Goal: Information Seeking & Learning: Learn about a topic

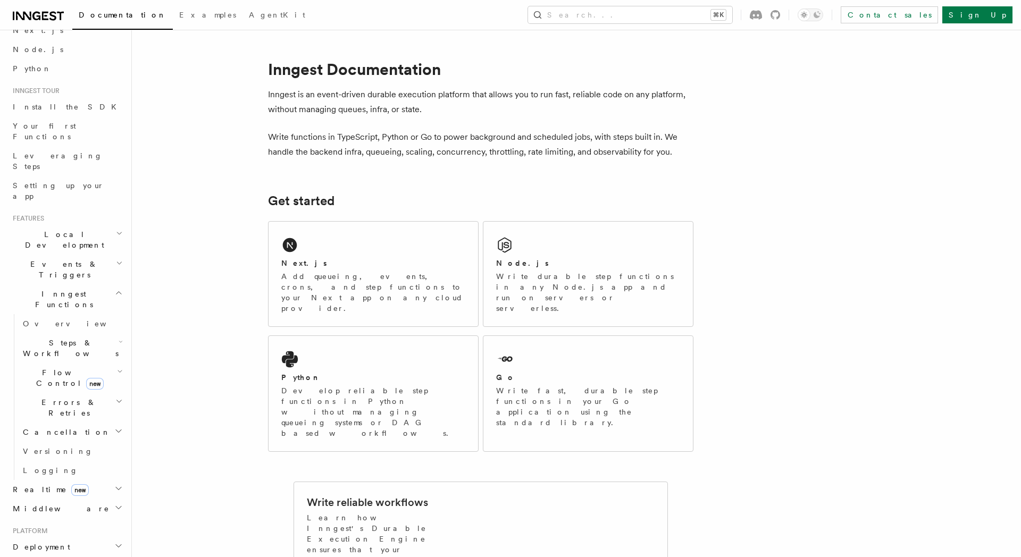
scroll to position [99, 0]
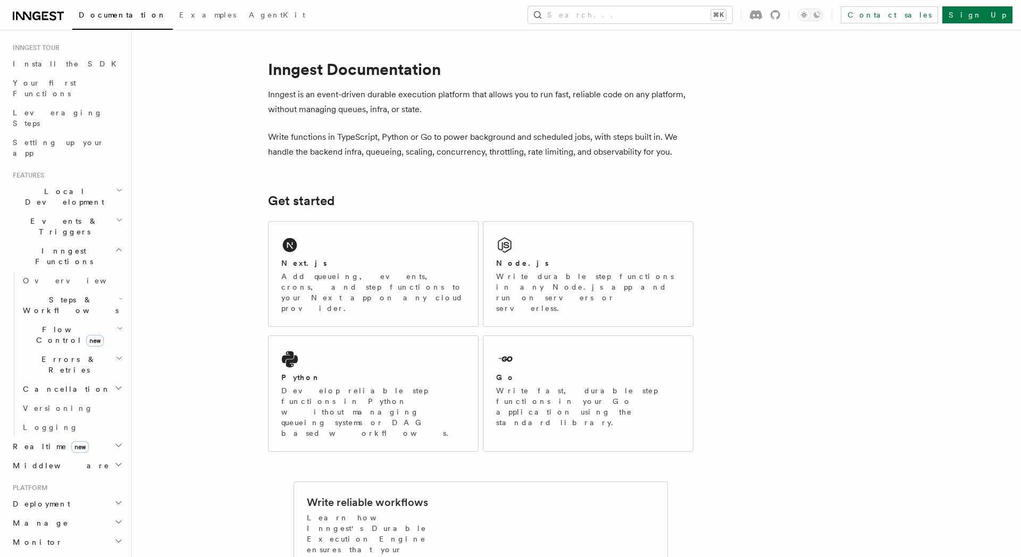
click at [55, 354] on span "Errors & Retries" at bounding box center [67, 364] width 97 height 21
click at [54, 404] on span "Retries" at bounding box center [53, 408] width 41 height 9
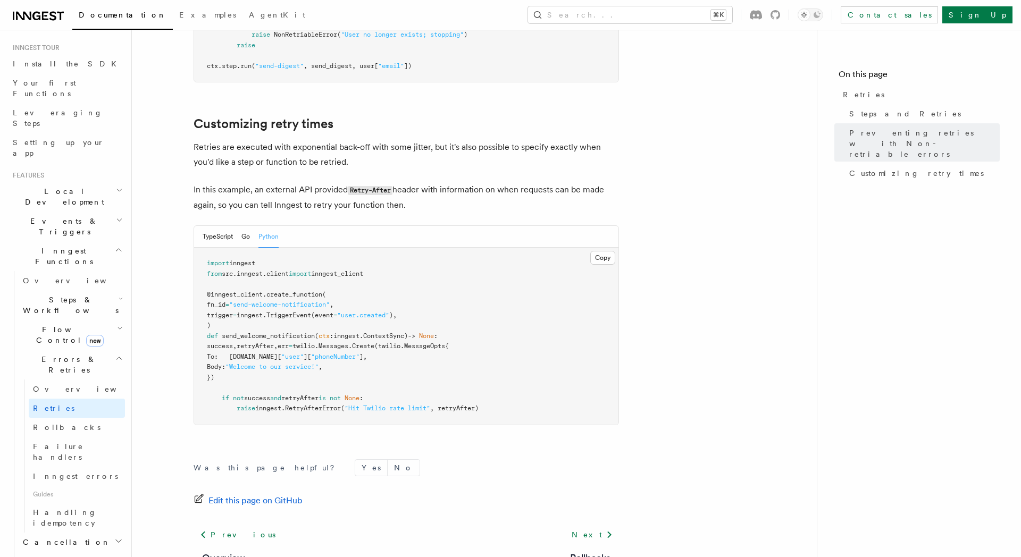
scroll to position [1168, 0]
drag, startPoint x: 190, startPoint y: 173, endPoint x: 412, endPoint y: 187, distance: 222.6
click at [412, 187] on p "In this example, an external API provided Retry-After header with information o…" at bounding box center [405, 196] width 425 height 30
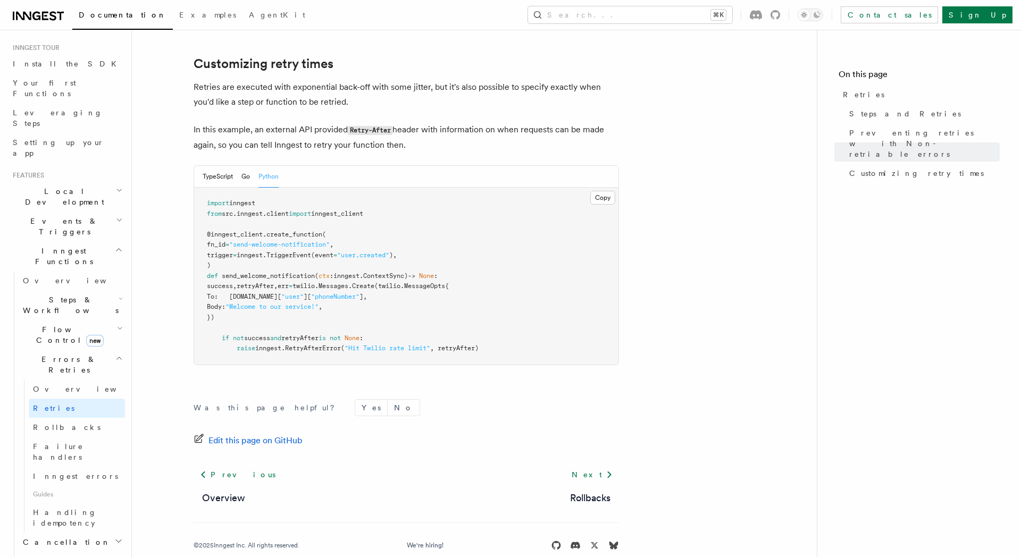
scroll to position [1233, 0]
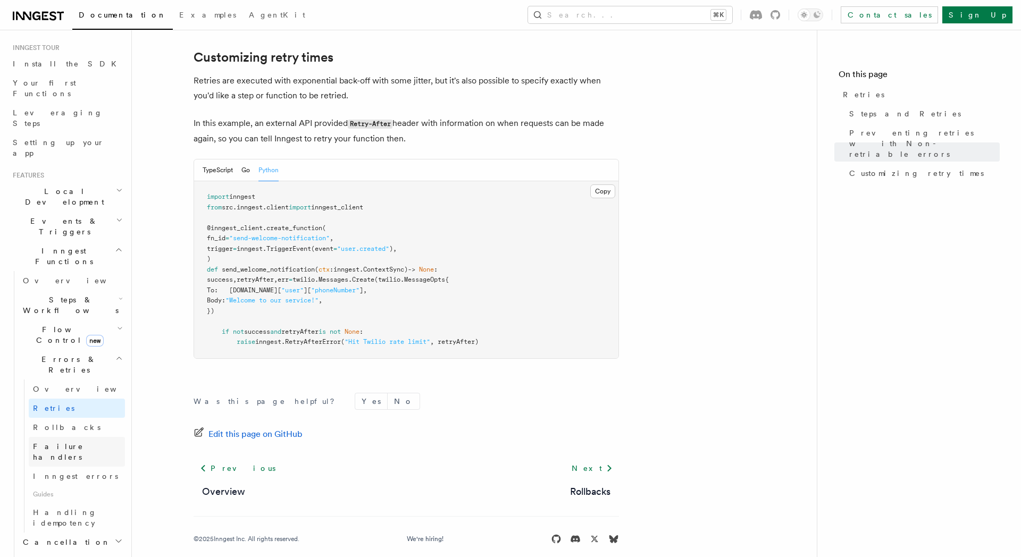
click at [78, 442] on span "Failure handlers" at bounding box center [58, 451] width 50 height 19
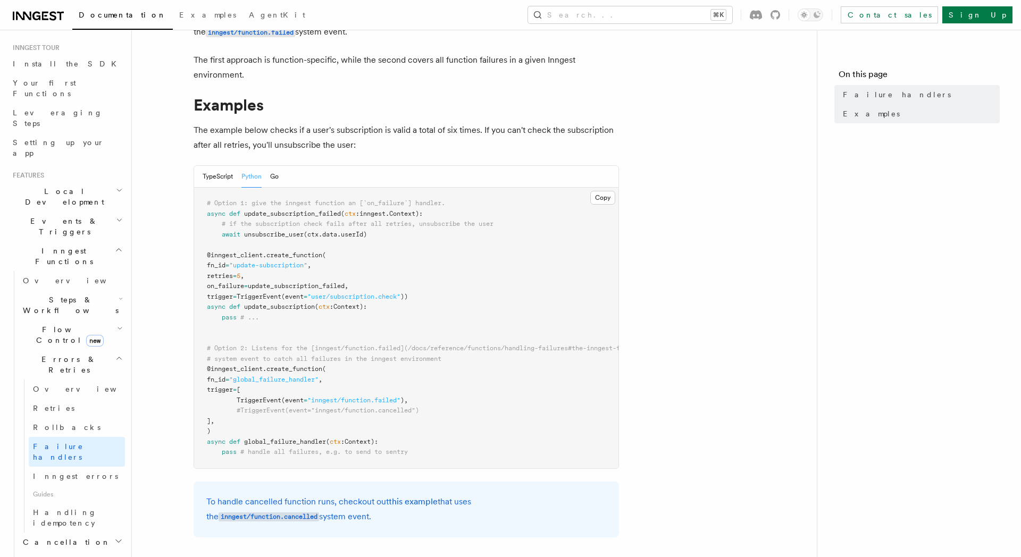
scroll to position [102, 0]
click at [88, 508] on span "Handling idempotency" at bounding box center [65, 517] width 64 height 19
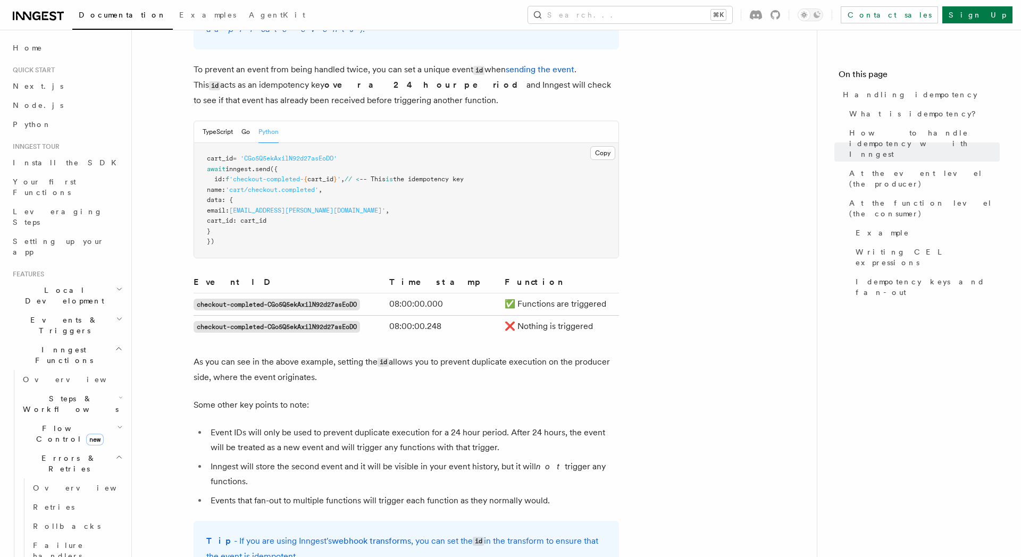
scroll to position [468, 0]
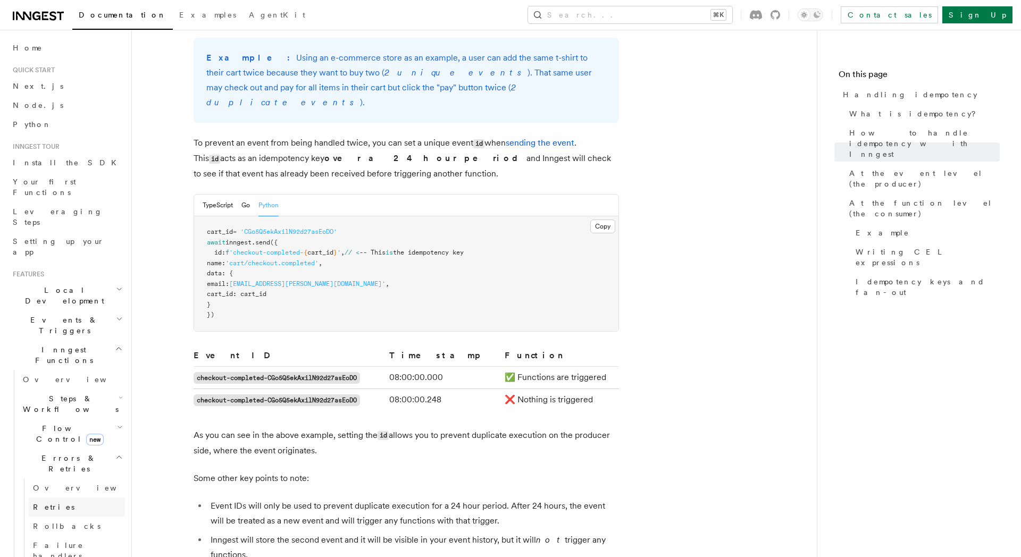
click at [63, 498] on link "Retries" at bounding box center [77, 507] width 96 height 19
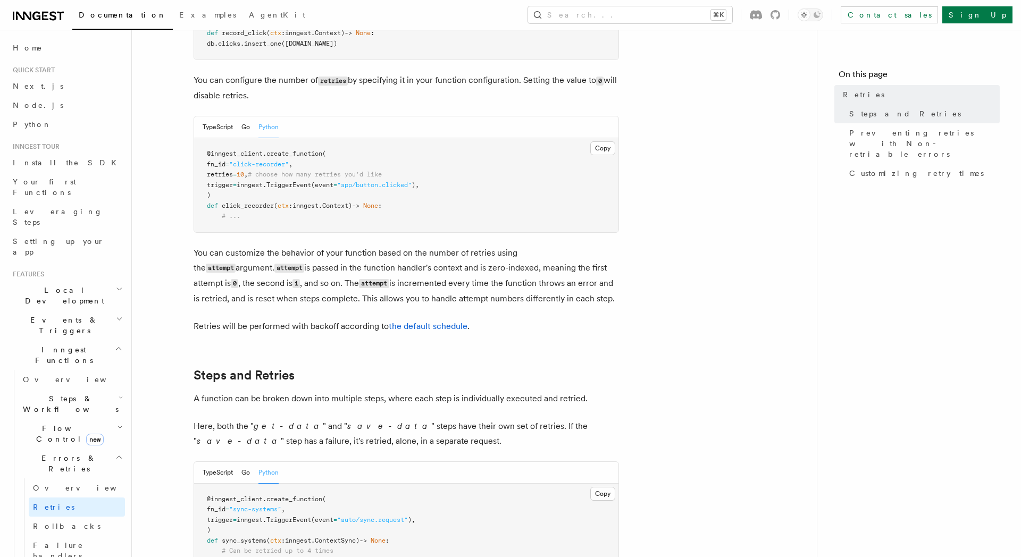
scroll to position [238, 0]
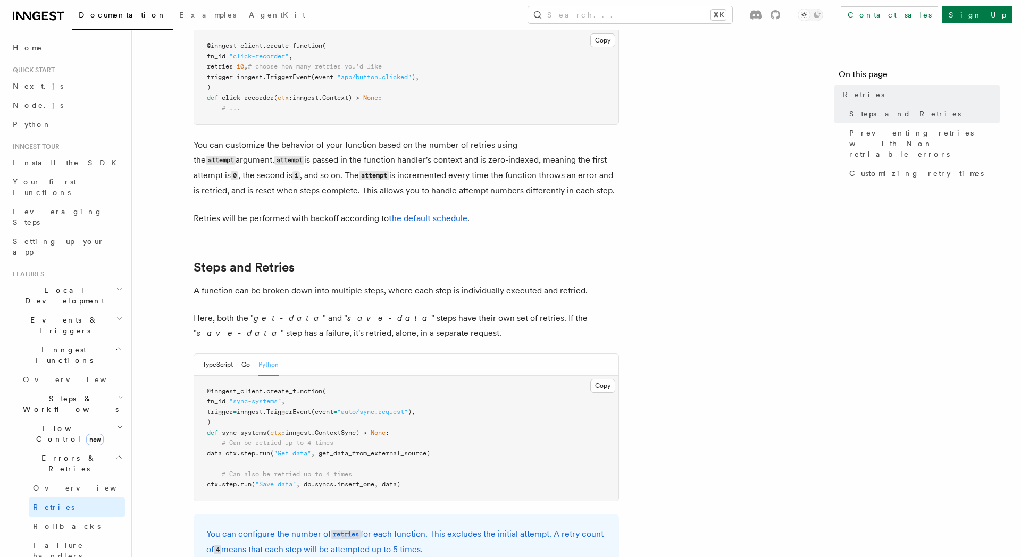
click at [428, 211] on p "Retries will be performed with backoff according to the default schedule ." at bounding box center [405, 218] width 425 height 15
click at [427, 214] on link "the default schedule" at bounding box center [428, 219] width 79 height 10
